Goal: Check status: Check status

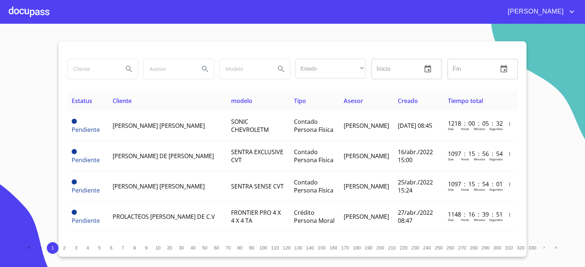
drag, startPoint x: 89, startPoint y: 72, endPoint x: 105, endPoint y: 75, distance: 16.9
click at [96, 72] on input "search" at bounding box center [93, 69] width 50 height 20
type input "CONSTRUCTORA CARRANTA"
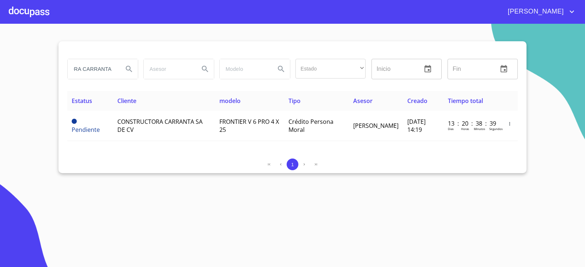
scroll to position [0, 0]
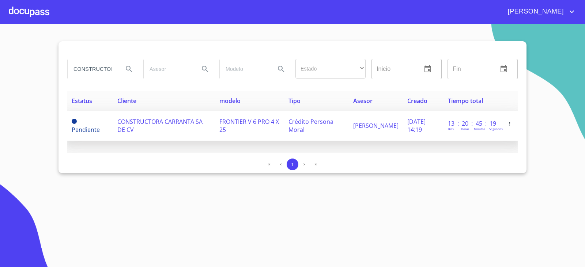
click at [151, 129] on td "CONSTRUCTORA CARRANTA SA DE CV" at bounding box center [164, 126] width 102 height 30
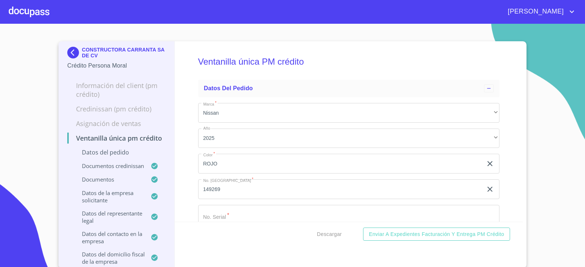
click at [193, 94] on div "Ventanilla única PM crédito Datos del pedido Marca   * Nissan ​ Año 2025 ​ Colo…" at bounding box center [349, 131] width 349 height 181
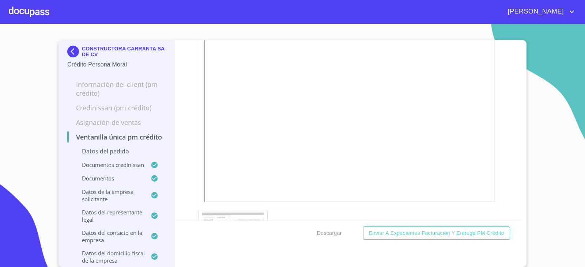
scroll to position [4428, 0]
drag, startPoint x: 188, startPoint y: 175, endPoint x: 187, endPoint y: 63, distance: 112.3
click at [70, 47] on img at bounding box center [74, 52] width 15 height 12
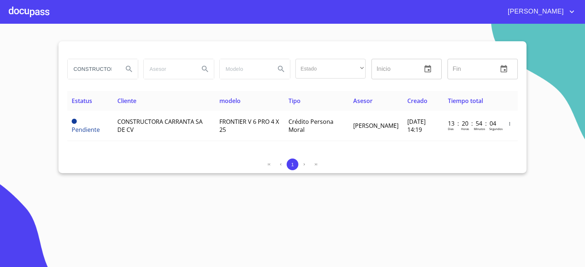
click at [156, 188] on section "CONSTRUCTORA CARRANTA Estado ​ ​ Inicio ​ Fin ​ Estatus Cliente modelo Tipo Ase…" at bounding box center [292, 146] width 585 height 244
click at [103, 70] on input "CONSTRUCTORA CARRANTA" at bounding box center [93, 69] width 50 height 20
paste input "GRUPO ADYEHILA Y ASOCIADOS"
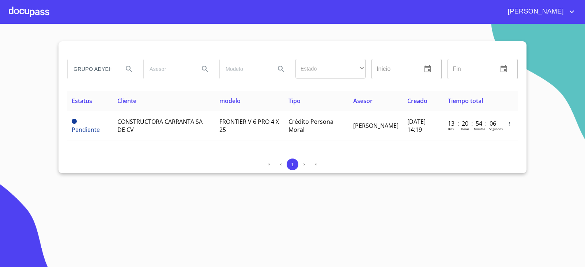
scroll to position [0, 46]
type input "GRUPO ADYEHILA Y ASOCIADOS"
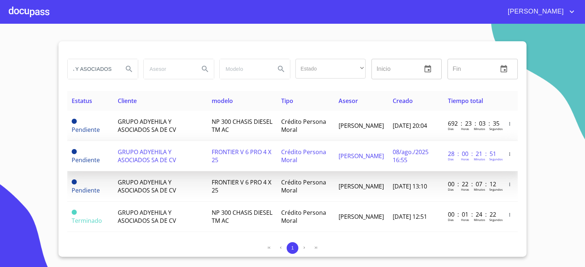
click at [134, 145] on td "GRUPO ADYEHILA Y ASOCIADOS SA DE CV" at bounding box center [160, 156] width 94 height 30
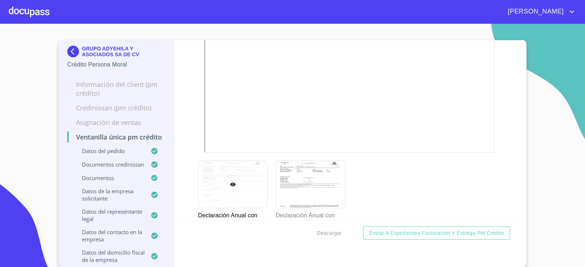
scroll to position [2598, 0]
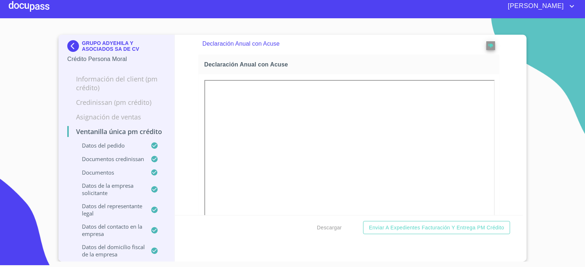
click at [68, 47] on img at bounding box center [74, 46] width 15 height 12
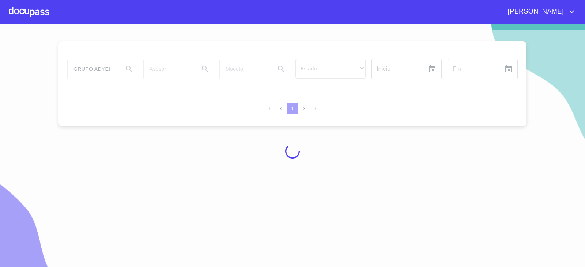
click at [96, 68] on div at bounding box center [292, 152] width 585 height 244
click at [96, 70] on div at bounding box center [292, 152] width 585 height 244
click at [97, 74] on div at bounding box center [292, 152] width 585 height 244
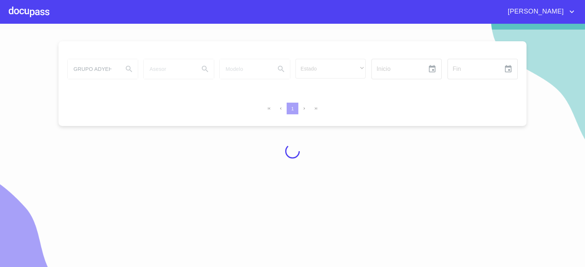
click at [97, 74] on div at bounding box center [292, 152] width 585 height 244
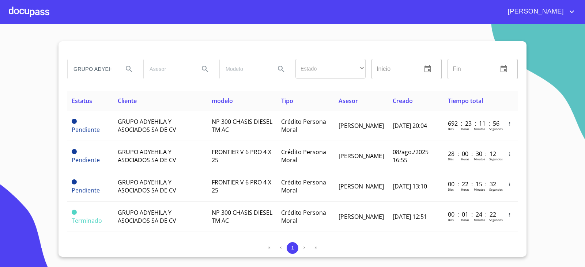
click at [101, 66] on input "GRUPO ADYEHILA Y ASOCIADOS" at bounding box center [93, 69] width 50 height 20
